Goal: Check status: Check status

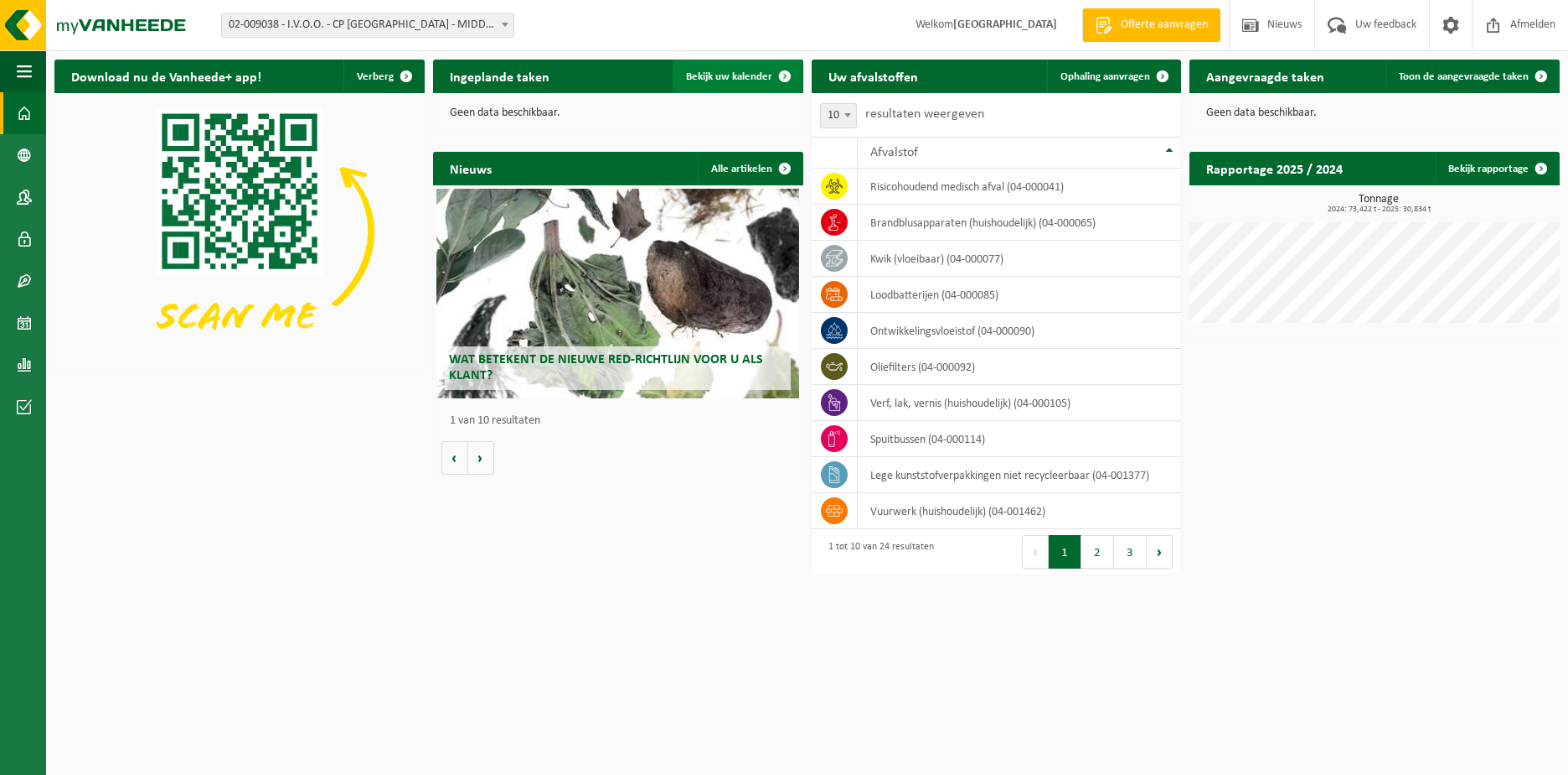
click at [735, 73] on span "Bekijk uw kalender" at bounding box center [729, 76] width 86 height 11
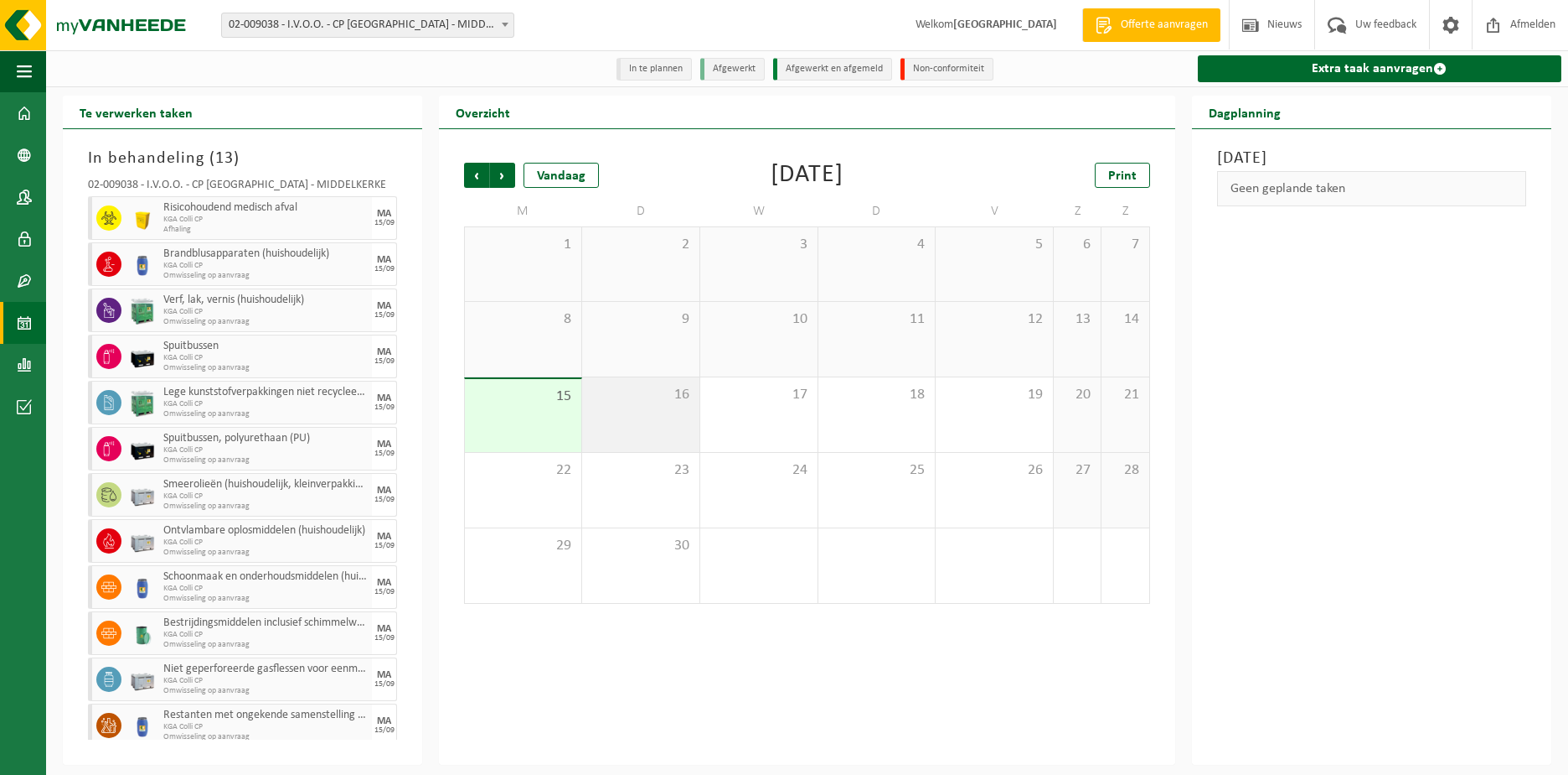
click at [654, 409] on div "16" at bounding box center [640, 414] width 117 height 74
click at [773, 402] on span "17" at bounding box center [759, 395] width 100 height 19
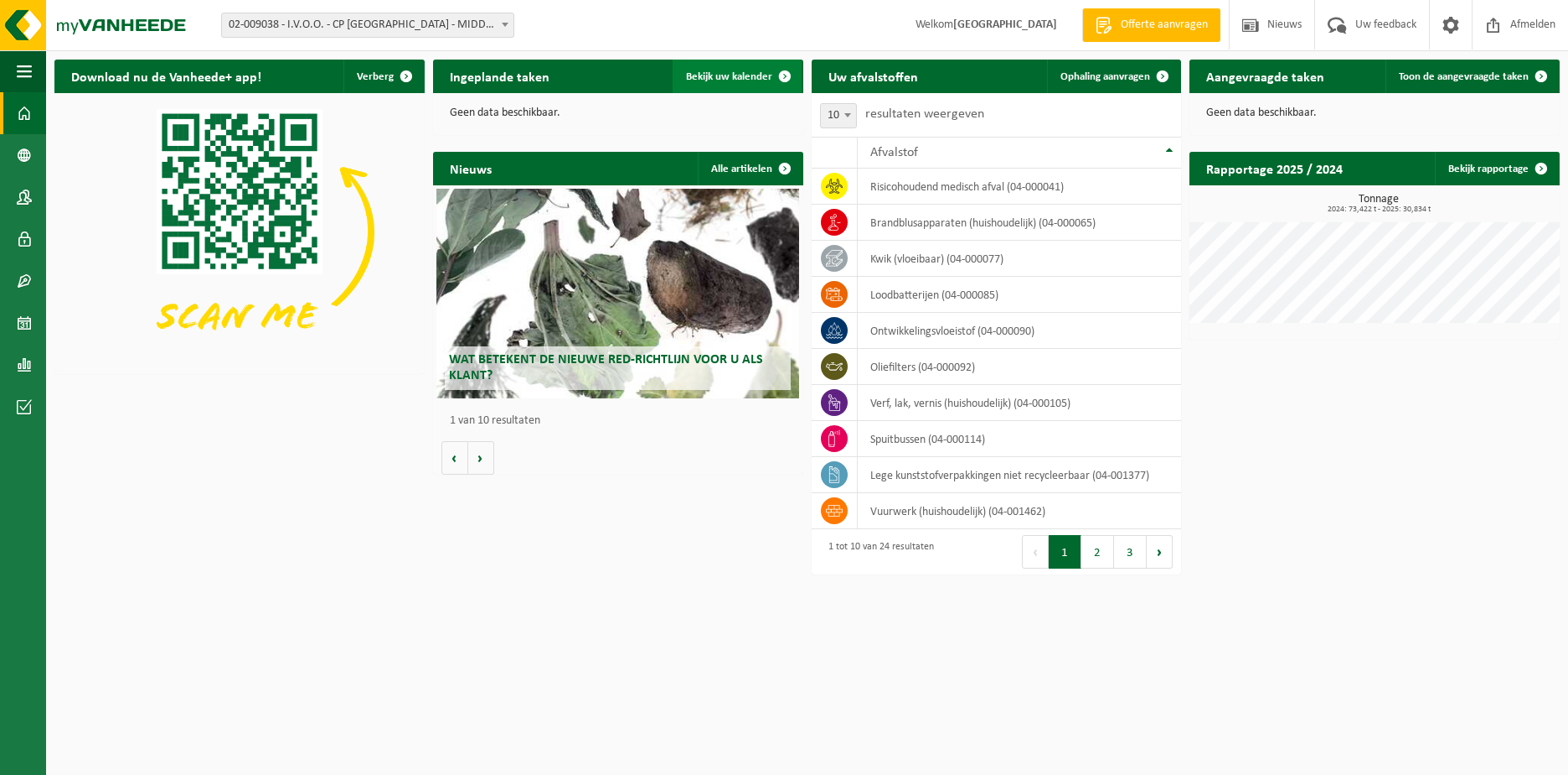
click at [741, 80] on span "Bekijk uw kalender" at bounding box center [729, 76] width 86 height 11
click at [756, 67] on link "Bekijk uw kalender" at bounding box center [737, 75] width 129 height 33
